Goal: Task Accomplishment & Management: Complete application form

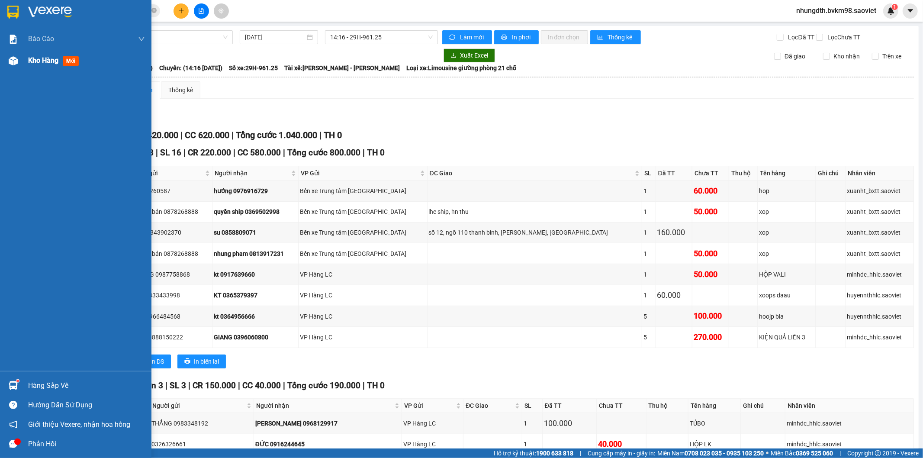
click at [12, 58] on img at bounding box center [13, 60] width 9 height 9
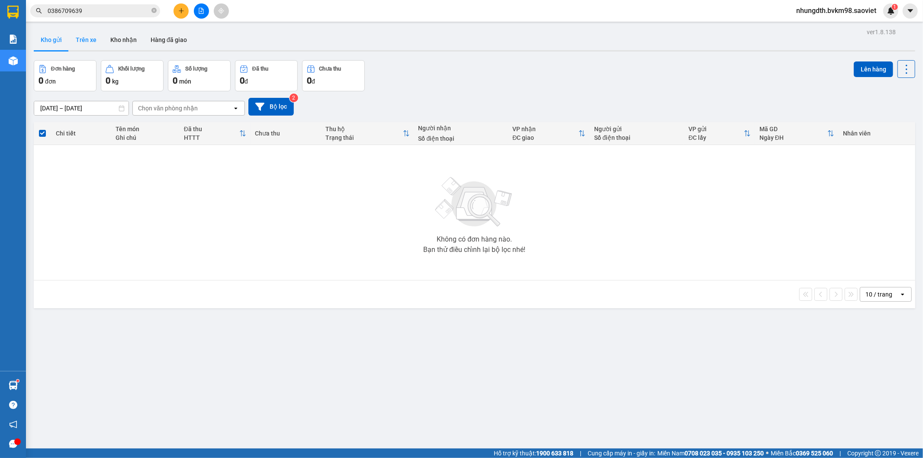
click at [84, 39] on button "Trên xe" at bounding box center [86, 39] width 35 height 21
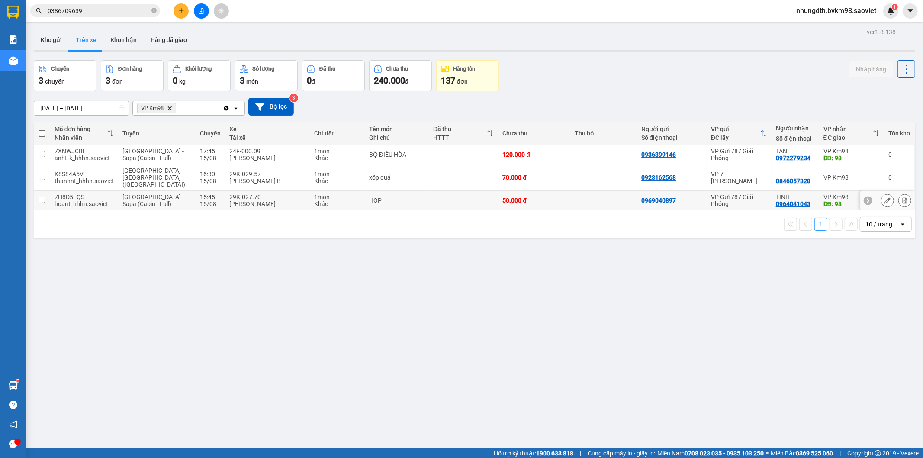
click at [44, 196] on input "checkbox" at bounding box center [42, 199] width 6 height 6
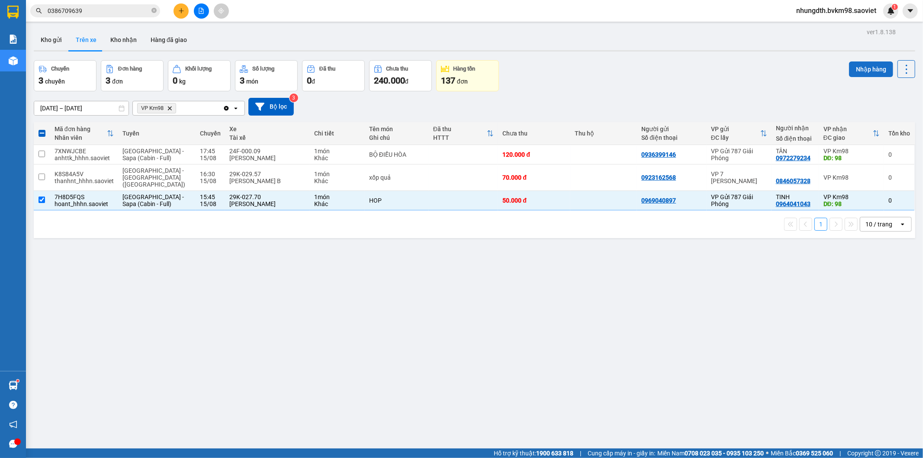
click at [855, 68] on button "Nhập hàng" at bounding box center [871, 69] width 44 height 16
checkbox input "false"
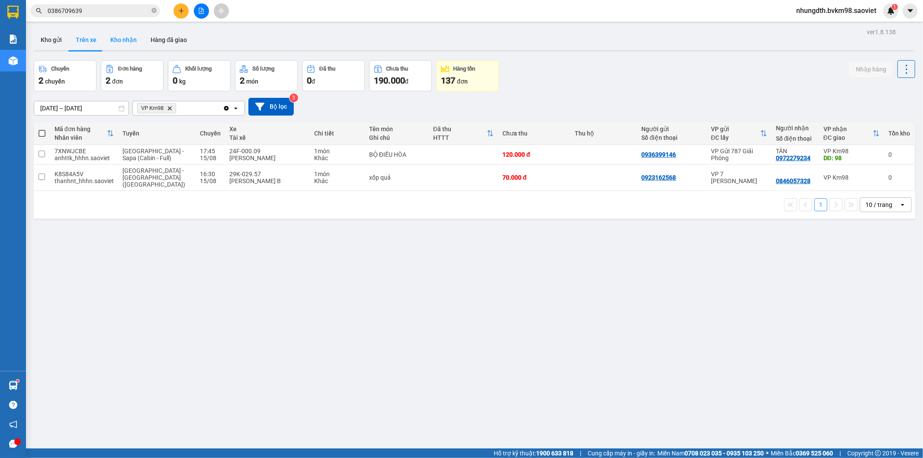
click at [136, 40] on button "Kho nhận" at bounding box center [123, 39] width 40 height 21
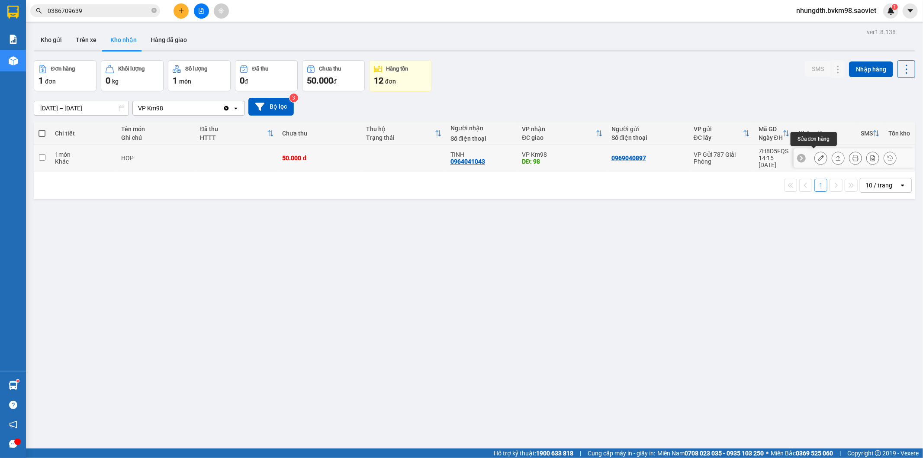
click at [818, 155] on icon at bounding box center [821, 158] width 6 height 6
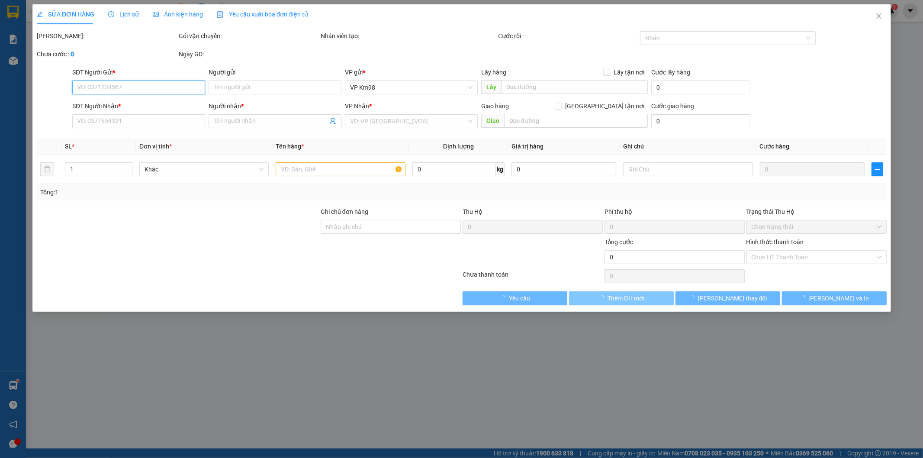
type input "0969040897"
type input "0964041043"
type input "TINH"
type input "98"
type input "50.000"
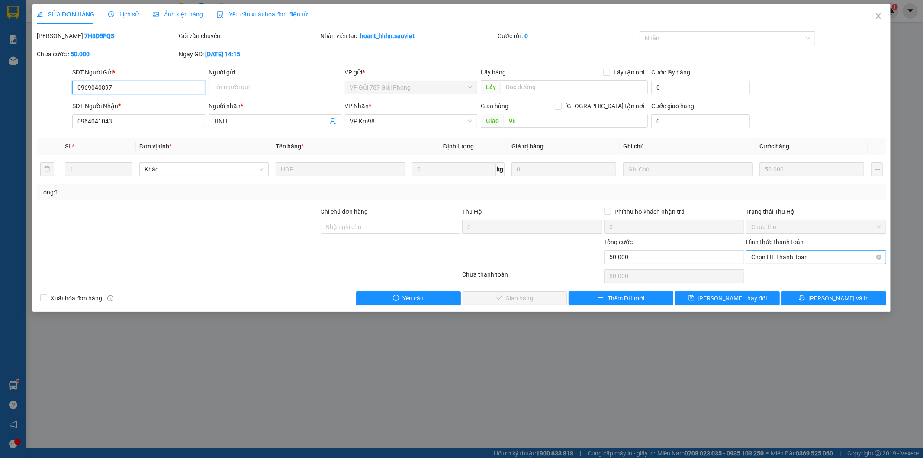
click at [784, 261] on span "Chọn HT Thanh Toán" at bounding box center [816, 257] width 130 height 13
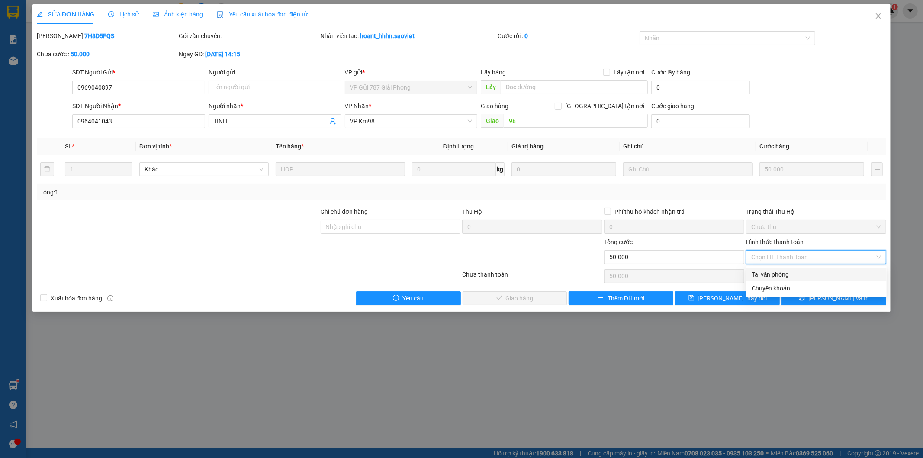
drag, startPoint x: 770, startPoint y: 275, endPoint x: 749, endPoint y: 283, distance: 22.2
click at [769, 275] on div "Tại văn phòng" at bounding box center [817, 275] width 130 height 10
type input "0"
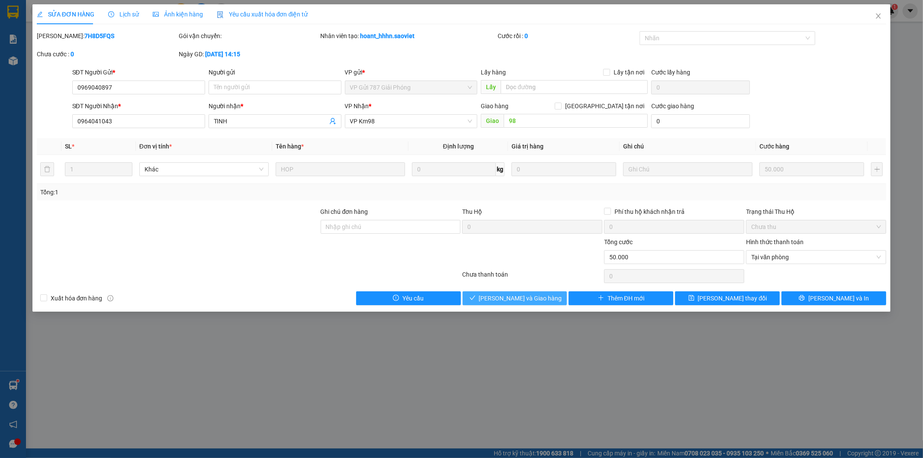
click at [535, 296] on span "[PERSON_NAME] và Giao hàng" at bounding box center [520, 298] width 83 height 10
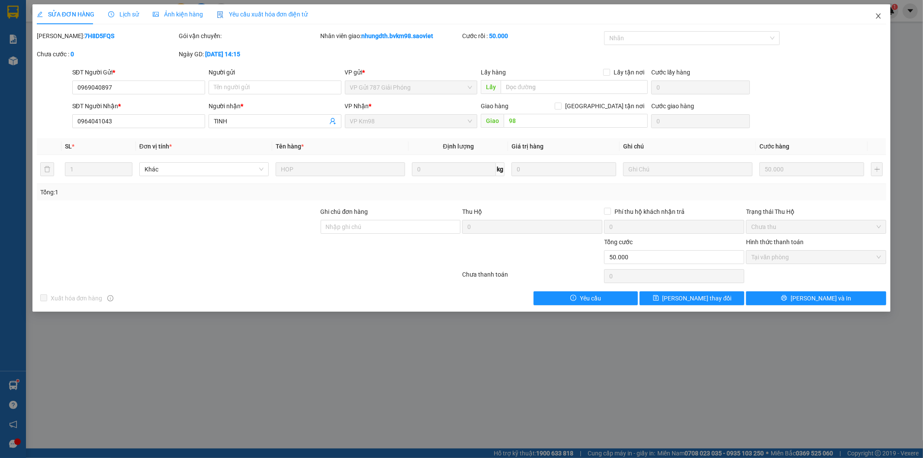
click at [880, 17] on icon "close" at bounding box center [878, 16] width 7 height 7
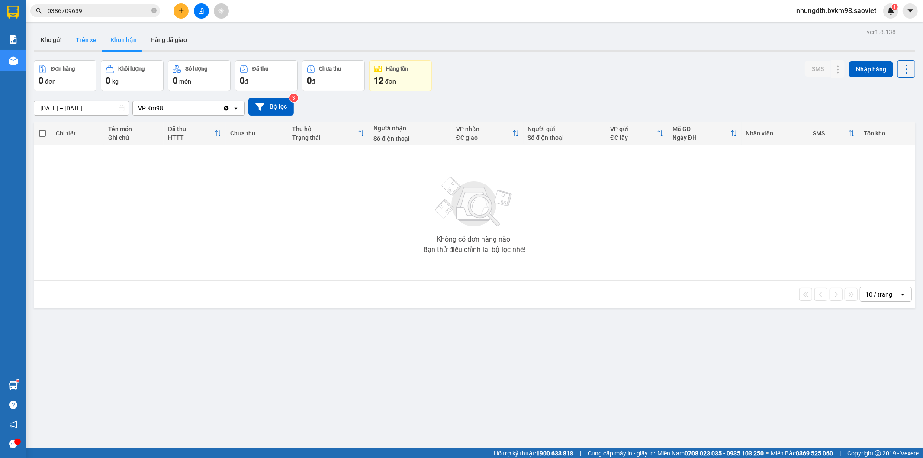
click at [80, 40] on button "Trên xe" at bounding box center [86, 39] width 35 height 21
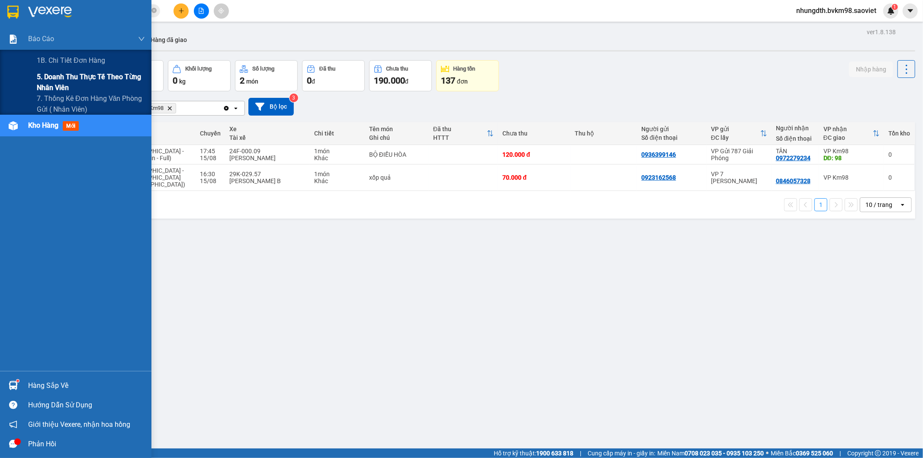
click at [55, 77] on span "5. Doanh thu thực tế theo từng nhân viên" at bounding box center [91, 82] width 108 height 22
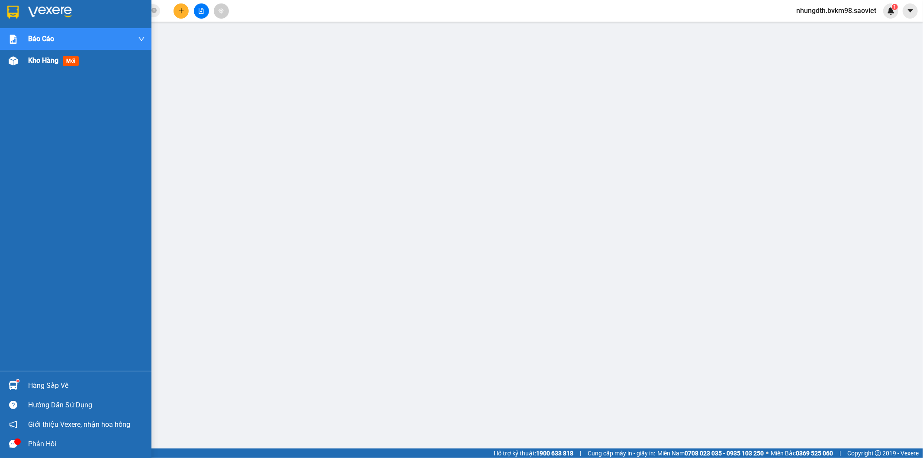
click at [15, 61] on img at bounding box center [13, 60] width 9 height 9
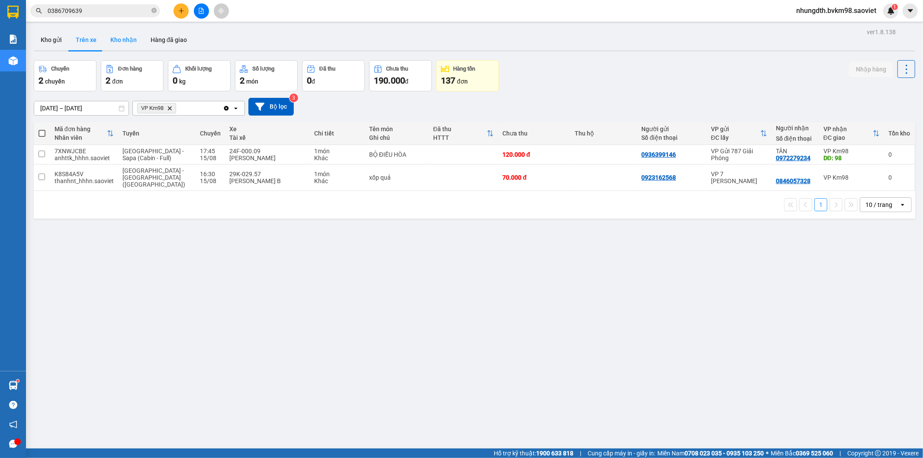
click at [122, 40] on button "Kho nhận" at bounding box center [123, 39] width 40 height 21
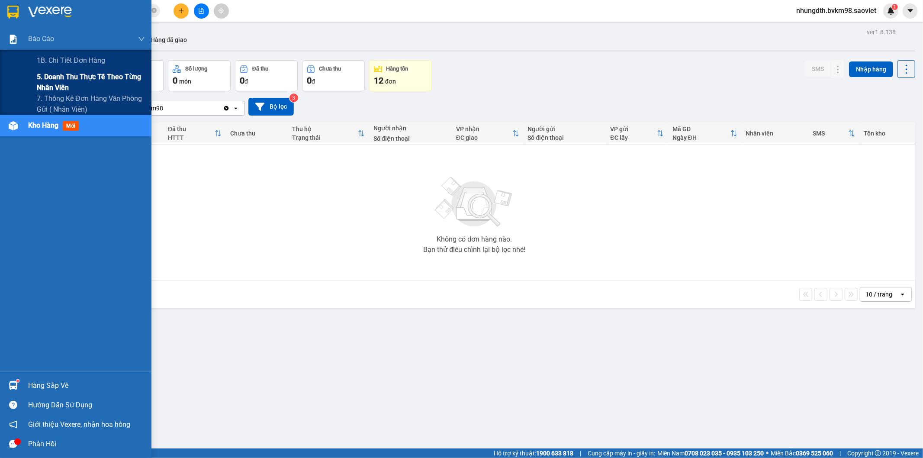
click at [67, 81] on span "5. Doanh thu thực tế theo từng nhân viên" at bounding box center [91, 82] width 108 height 22
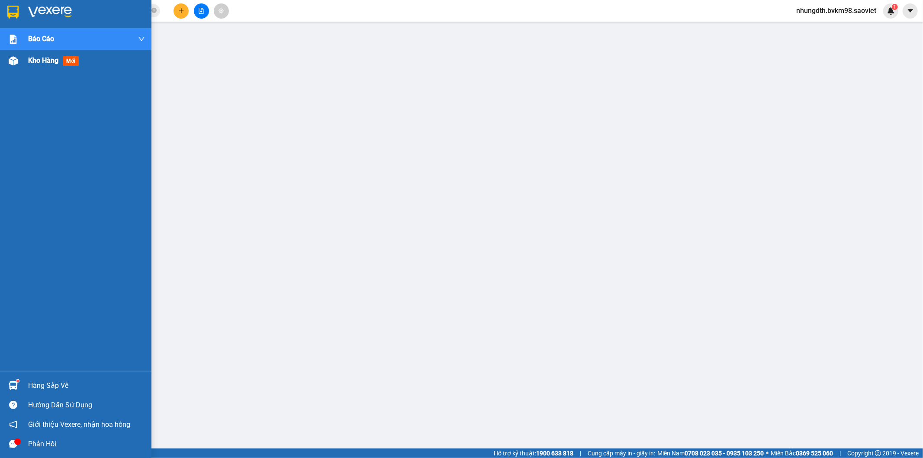
click at [18, 62] on div at bounding box center [13, 60] width 15 height 15
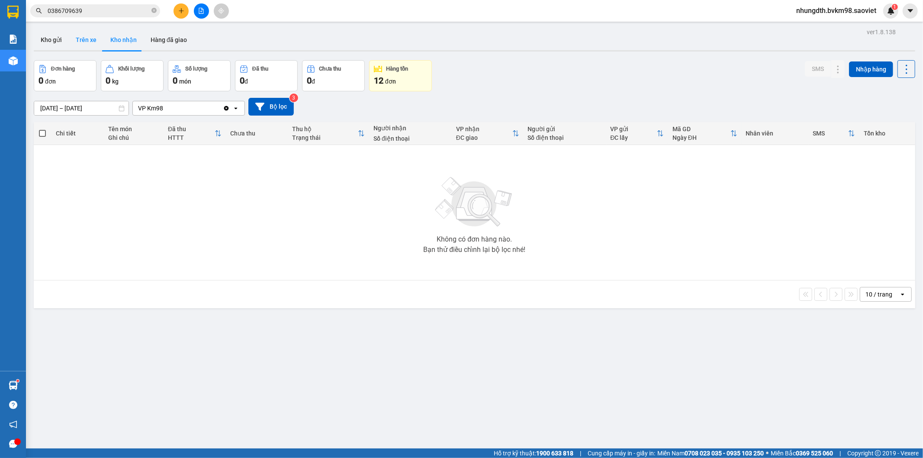
click at [89, 41] on button "Trên xe" at bounding box center [86, 39] width 35 height 21
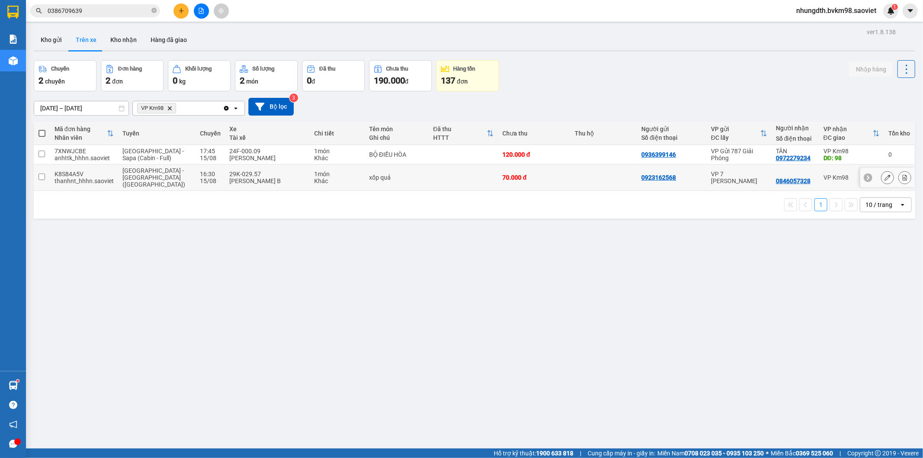
click at [314, 173] on div "1 món" at bounding box center [337, 174] width 46 height 7
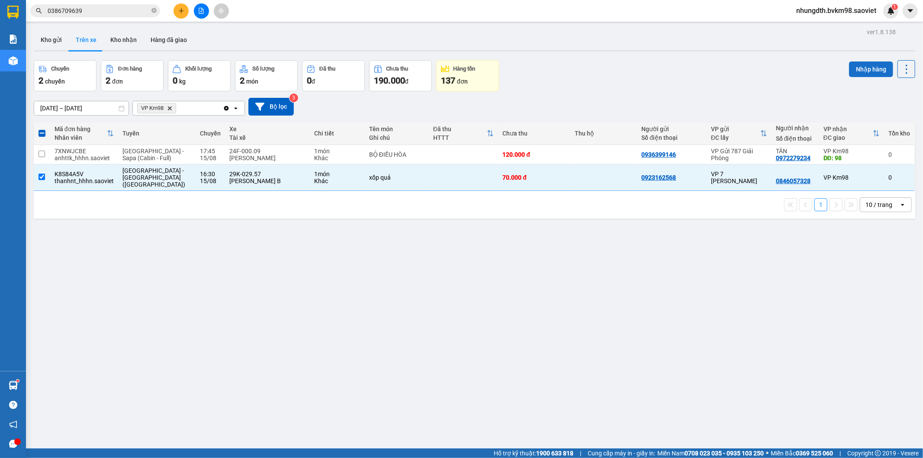
click at [855, 62] on button "Nhập hàng" at bounding box center [871, 69] width 44 height 16
checkbox input "false"
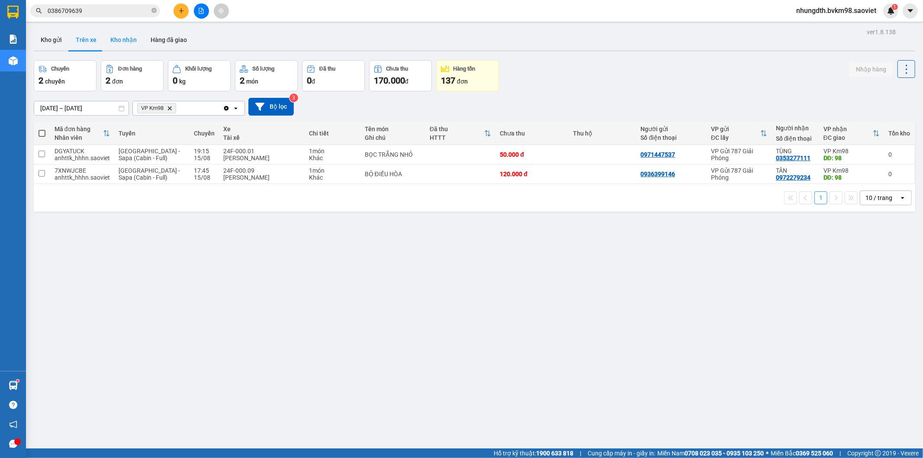
click at [124, 41] on button "Kho nhận" at bounding box center [123, 39] width 40 height 21
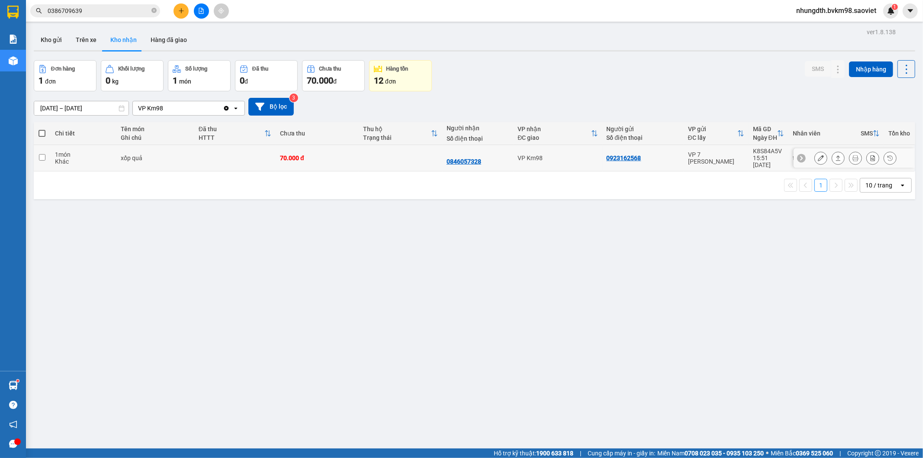
click at [818, 155] on icon at bounding box center [821, 158] width 6 height 6
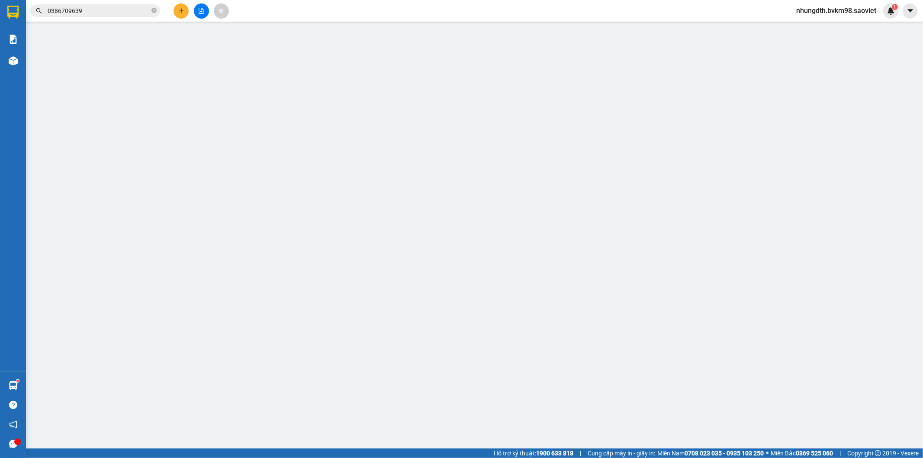
type input "0923162568"
type input "0846057328"
type input "70.000"
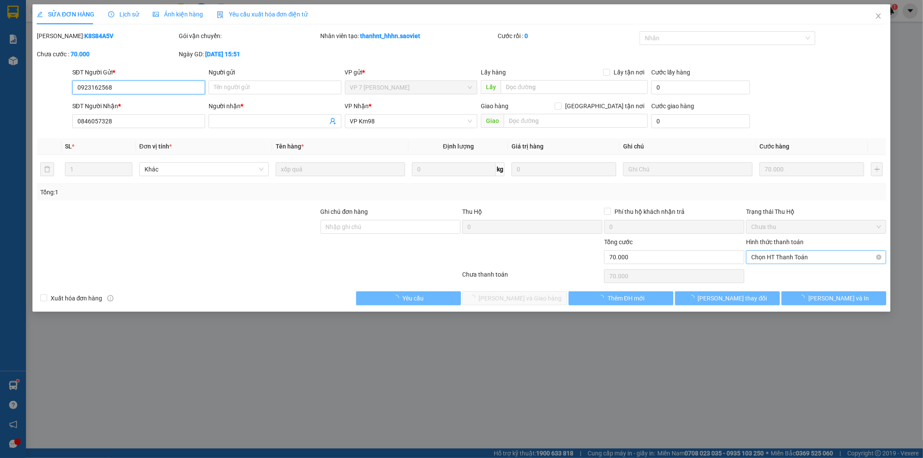
click at [774, 261] on span "Chọn HT Thanh Toán" at bounding box center [816, 257] width 130 height 13
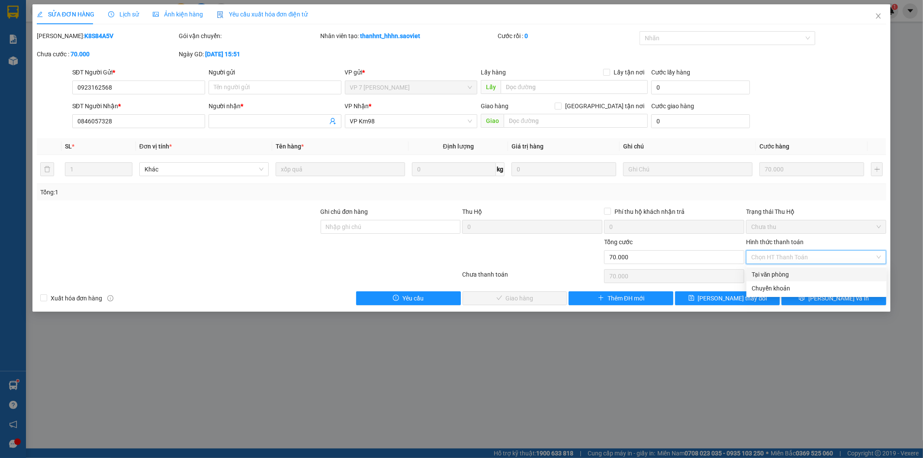
click at [773, 274] on div "Tại văn phòng" at bounding box center [817, 275] width 130 height 10
type input "0"
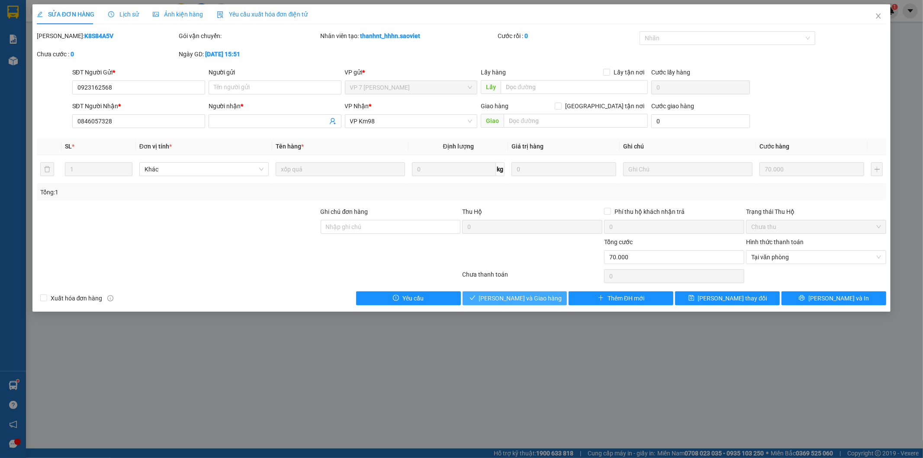
click at [547, 302] on button "[PERSON_NAME] và Giao hàng" at bounding box center [515, 298] width 105 height 14
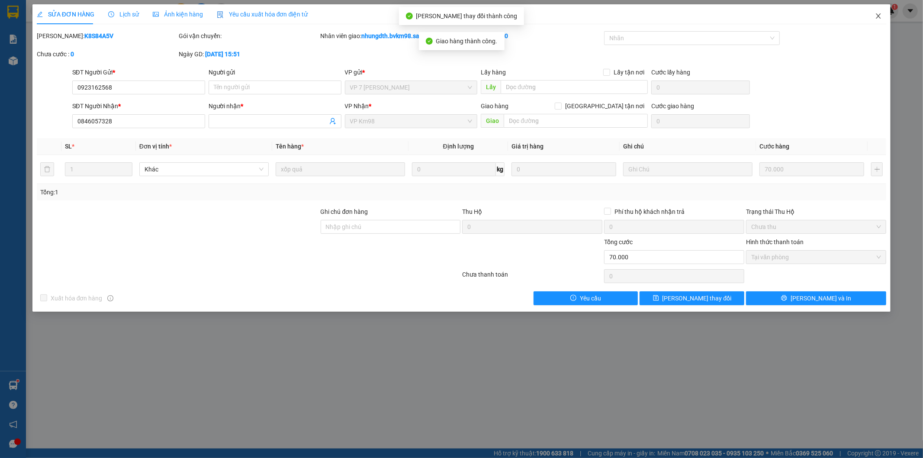
click at [878, 16] on icon "close" at bounding box center [878, 16] width 7 height 7
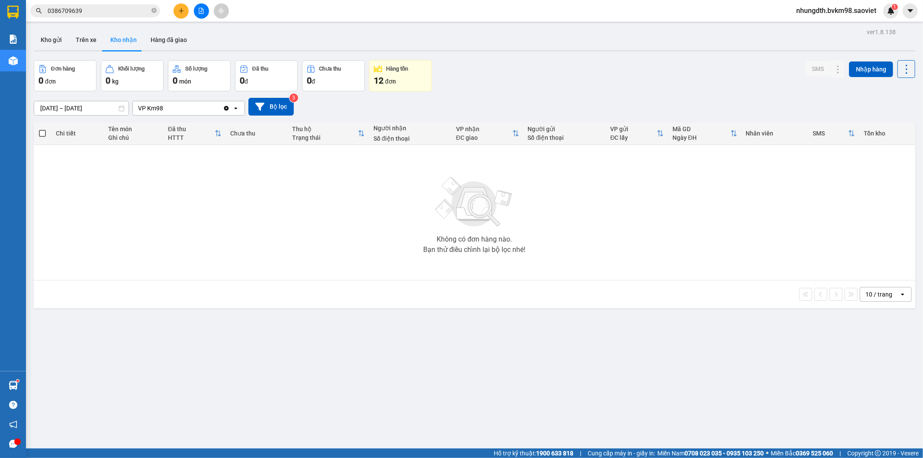
click at [245, 131] on div "Chưa thu" at bounding box center [257, 133] width 54 height 7
click at [243, 130] on div "Chưa thu" at bounding box center [257, 133] width 54 height 7
click at [80, 43] on button "Trên xe" at bounding box center [86, 39] width 35 height 21
